Goal: Task Accomplishment & Management: Manage account settings

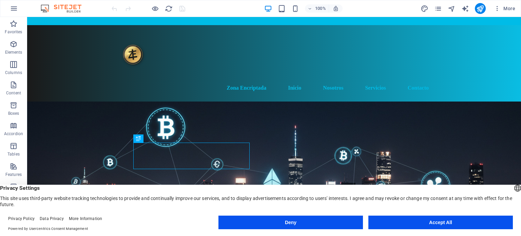
click at [446, 147] on figure at bounding box center [273, 186] width 493 height 171
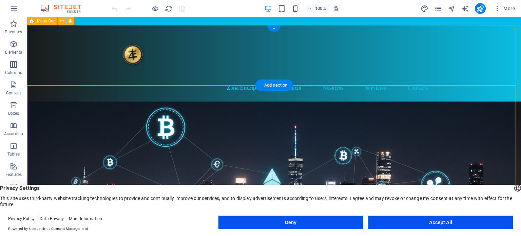
click at [463, 69] on div "Zona Encriptada Inicio Nosotros Servicios Contacto" at bounding box center [273, 63] width 493 height 76
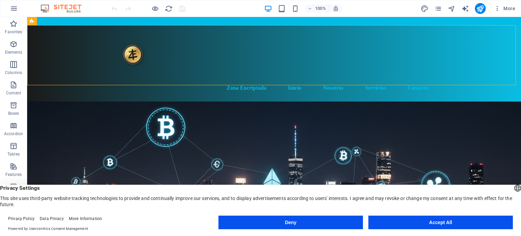
drag, startPoint x: 392, startPoint y: 4, endPoint x: 379, endPoint y: 34, distance: 32.6
click at [392, 4] on div "100% More" at bounding box center [313, 8] width 407 height 11
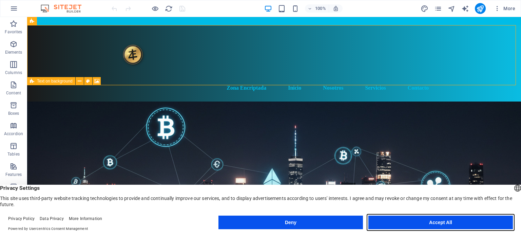
click at [438, 223] on button "Accept All" at bounding box center [440, 222] width 144 height 14
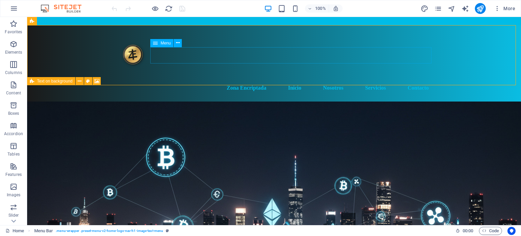
click at [168, 42] on span "Menu" at bounding box center [165, 43] width 10 height 4
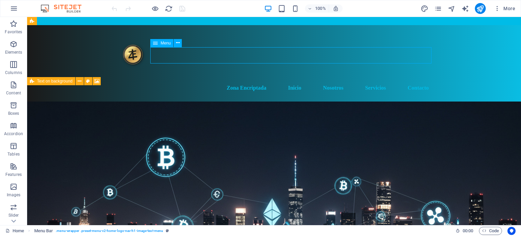
click at [168, 42] on span "Menu" at bounding box center [165, 43] width 10 height 4
select select
select select "2"
select select
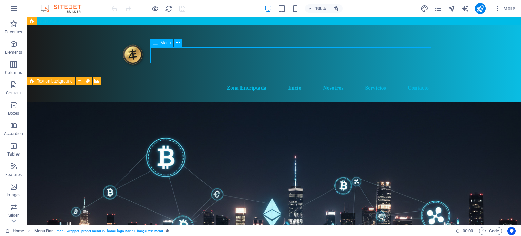
select select "3"
select select
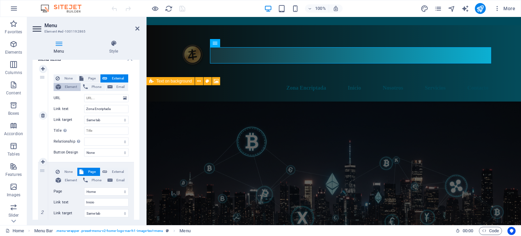
scroll to position [56, 0]
click at [122, 119] on select "New tab Same tab Overlay" at bounding box center [106, 119] width 44 height 8
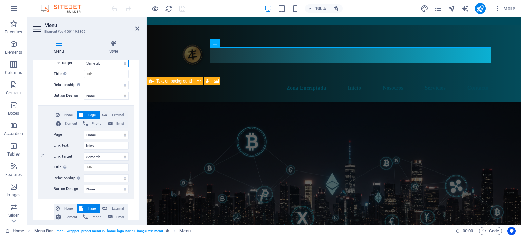
scroll to position [114, 0]
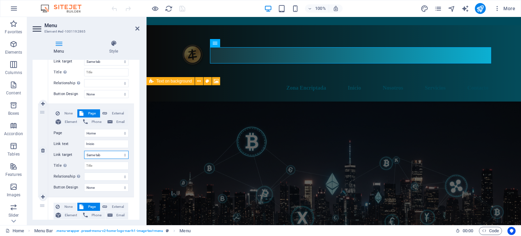
click at [125, 155] on select "New tab Same tab Overlay" at bounding box center [106, 154] width 44 height 8
click at [84, 150] on select "New tab Same tab Overlay" at bounding box center [106, 154] width 44 height 8
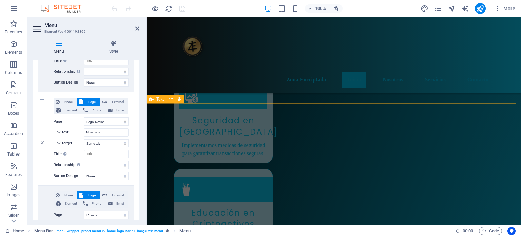
scroll to position [904, 0]
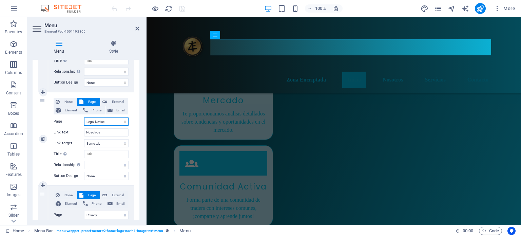
click at [124, 120] on select "Home Subpage Legal Notice Privacy Educación en Criptoactivos" at bounding box center [106, 121] width 44 height 8
click at [132, 110] on div "None Page External Element Phone Email Page Home Subpage Legal Notice Privacy E…" at bounding box center [91, 138] width 86 height 93
drag, startPoint x: 132, startPoint y: 110, endPoint x: 119, endPoint y: 143, distance: 35.8
click at [119, 143] on div "None Page External Element Phone Email Page Home Subpage Legal Notice Privacy E…" at bounding box center [91, 138] width 86 height 93
click at [119, 143] on select "New tab Same tab Overlay" at bounding box center [106, 143] width 44 height 8
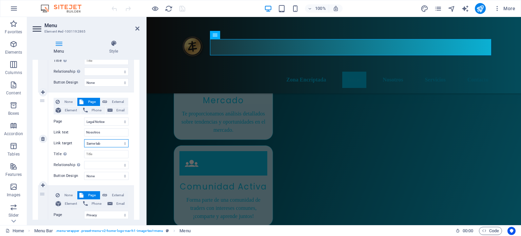
click at [84, 139] on select "New tab Same tab Overlay" at bounding box center [106, 143] width 44 height 8
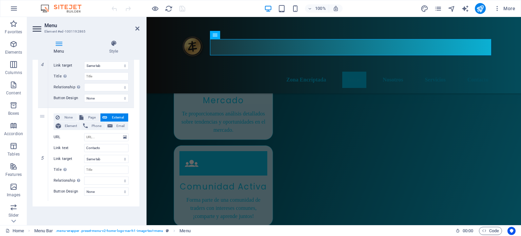
scroll to position [0, 0]
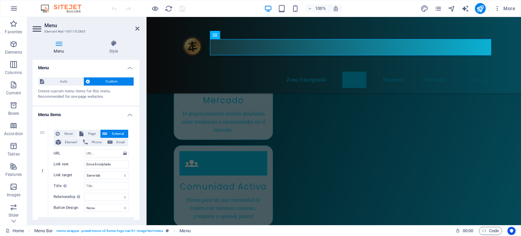
click at [63, 76] on div "Auto Custom Create custom menu items for this menu. Recommended for one-page we…" at bounding box center [86, 88] width 107 height 33
click at [59, 78] on span "Auto" at bounding box center [63, 81] width 35 height 8
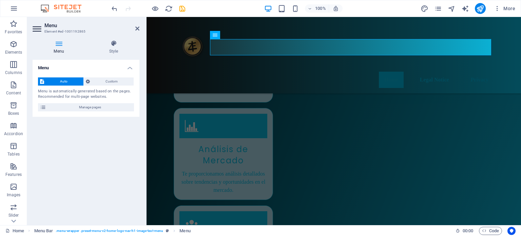
click at [59, 78] on span "Auto" at bounding box center [63, 81] width 35 height 8
click at [41, 105] on icon at bounding box center [43, 107] width 6 height 8
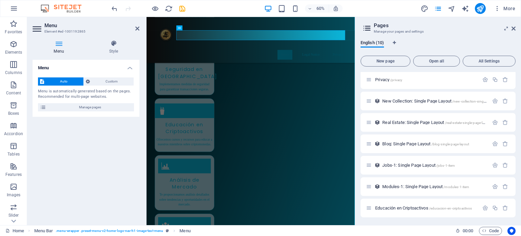
scroll to position [66, 0]
click at [395, 208] on span "Educación en Criptoactivos /educacion-en-criptoactivos" at bounding box center [423, 207] width 97 height 5
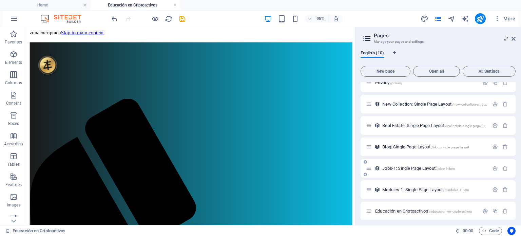
scroll to position [76, 0]
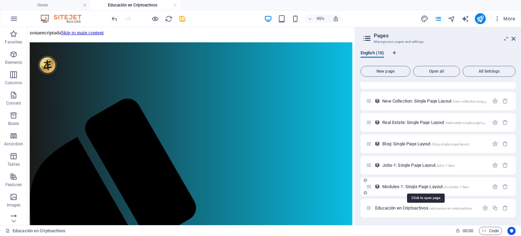
click at [408, 187] on span "Modules-1: Single Page Layout /modules-1-item" at bounding box center [425, 186] width 87 height 5
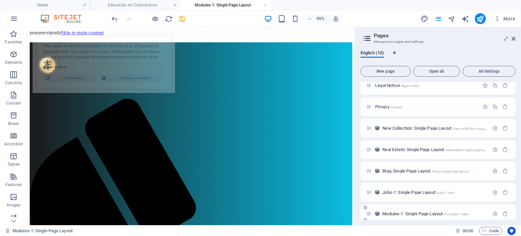
scroll to position [0, 0]
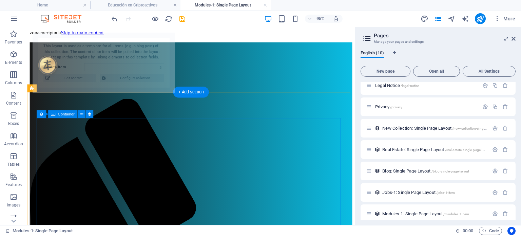
select select "68dd7a5c4d14a521ab06a4ea"
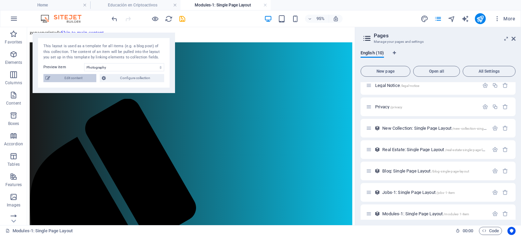
click at [69, 76] on span "Edit content" at bounding box center [73, 78] width 42 height 8
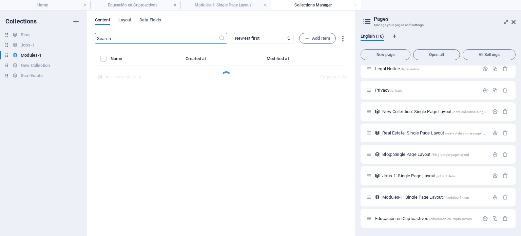
select select "Creativity"
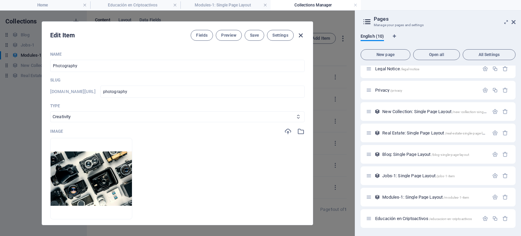
click at [301, 32] on icon "button" at bounding box center [301, 36] width 8 height 8
type input "photography"
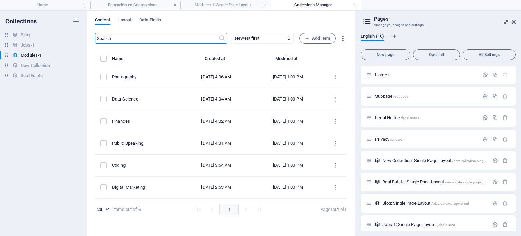
scroll to position [49, 0]
